Goal: Information Seeking & Learning: Learn about a topic

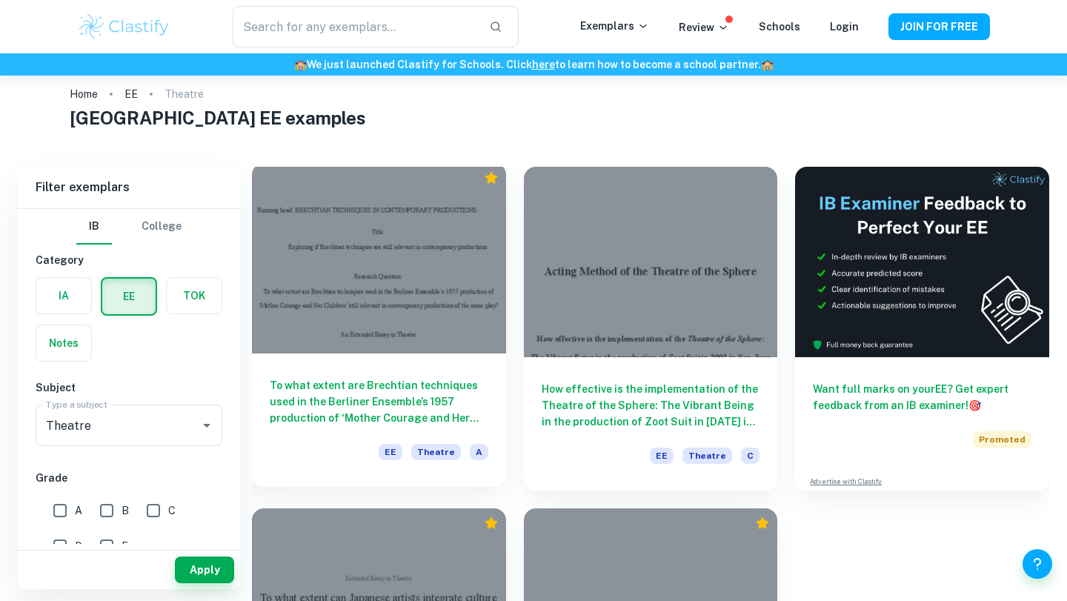
scroll to position [22, 0]
click at [368, 402] on h6 "To what extent are Brechtian techniques used in the Berliner Ensemble’s 1957 pr…" at bounding box center [379, 400] width 219 height 49
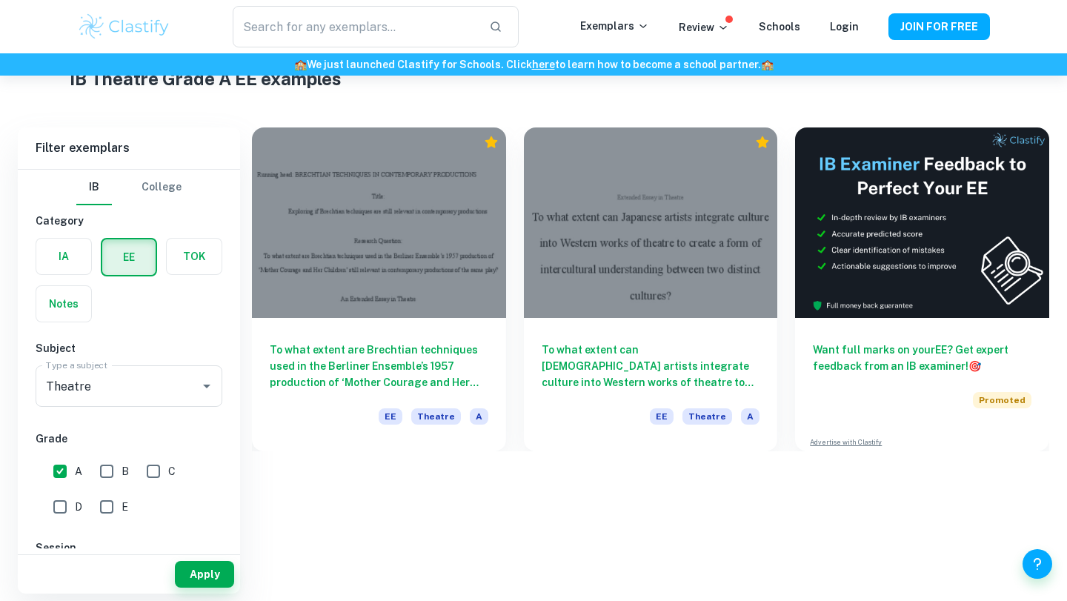
scroll to position [76, 0]
